Goal: Browse casually

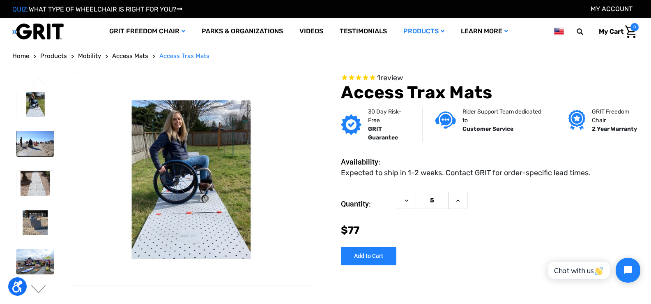
click at [37, 145] on img at bounding box center [34, 143] width 37 height 25
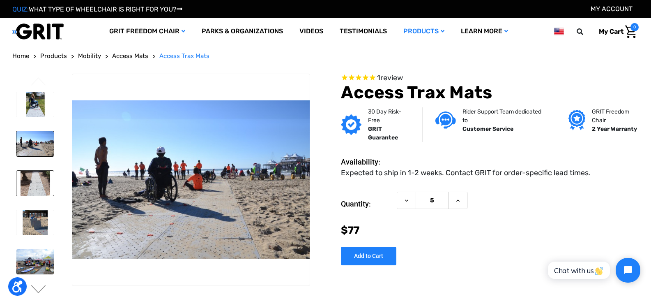
click at [39, 181] on img at bounding box center [34, 183] width 37 height 25
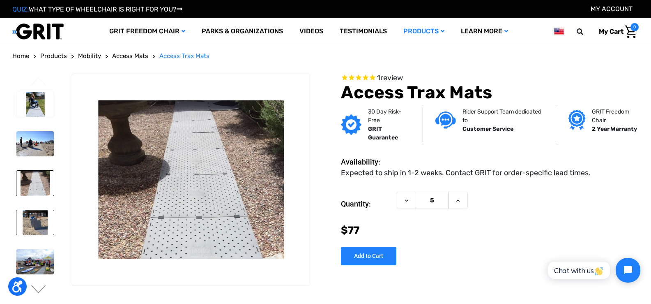
click at [35, 223] on img at bounding box center [34, 222] width 37 height 25
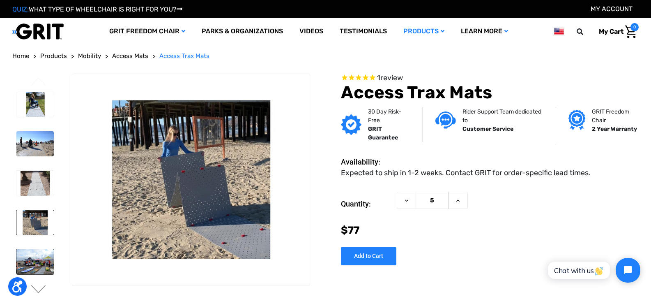
click at [37, 261] on img at bounding box center [34, 261] width 37 height 25
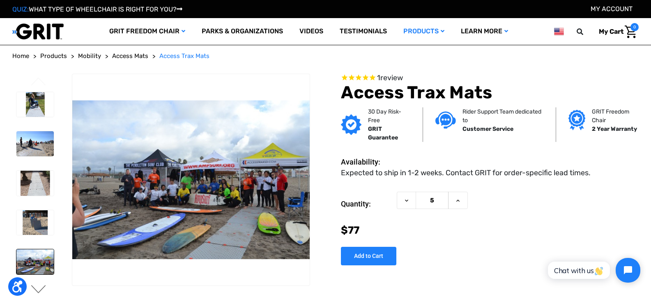
click at [41, 289] on button "Next" at bounding box center [38, 290] width 17 height 10
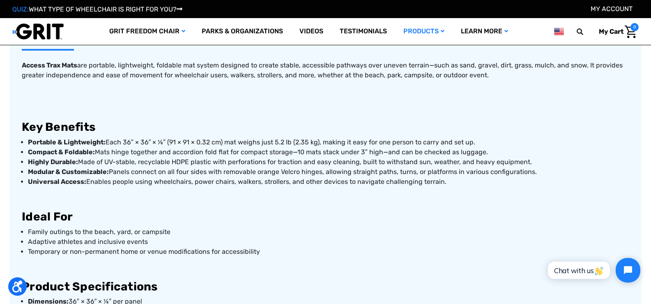
scroll to position [329, 0]
